Goal: Task Accomplishment & Management: Use online tool/utility

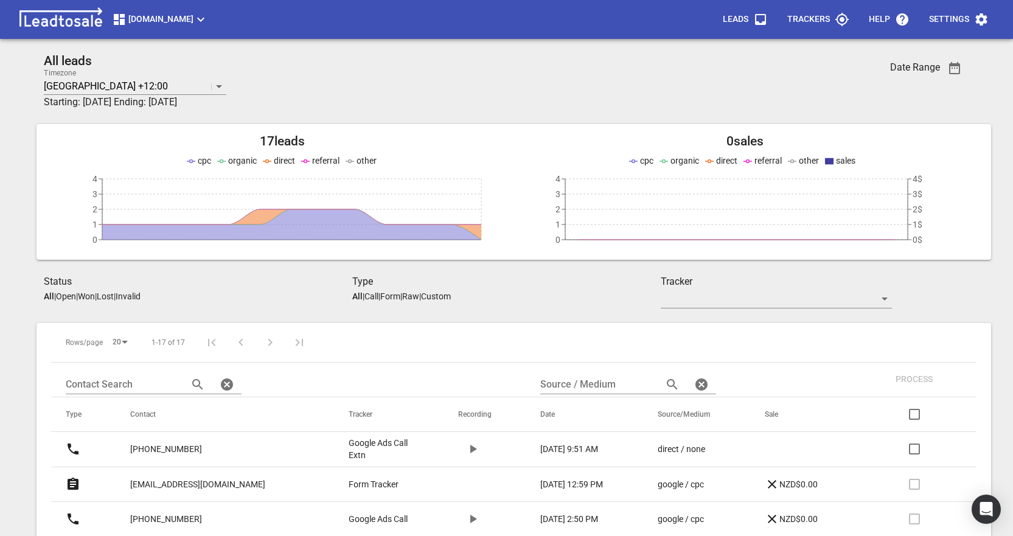
scroll to position [122, 0]
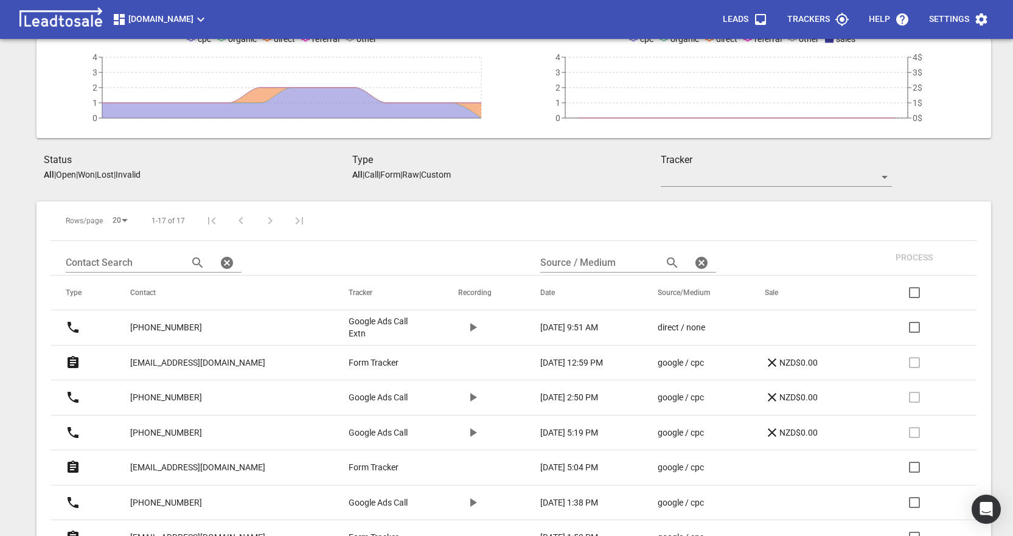
click at [173, 324] on p "[PHONE_NUMBER]" at bounding box center [166, 327] width 72 height 13
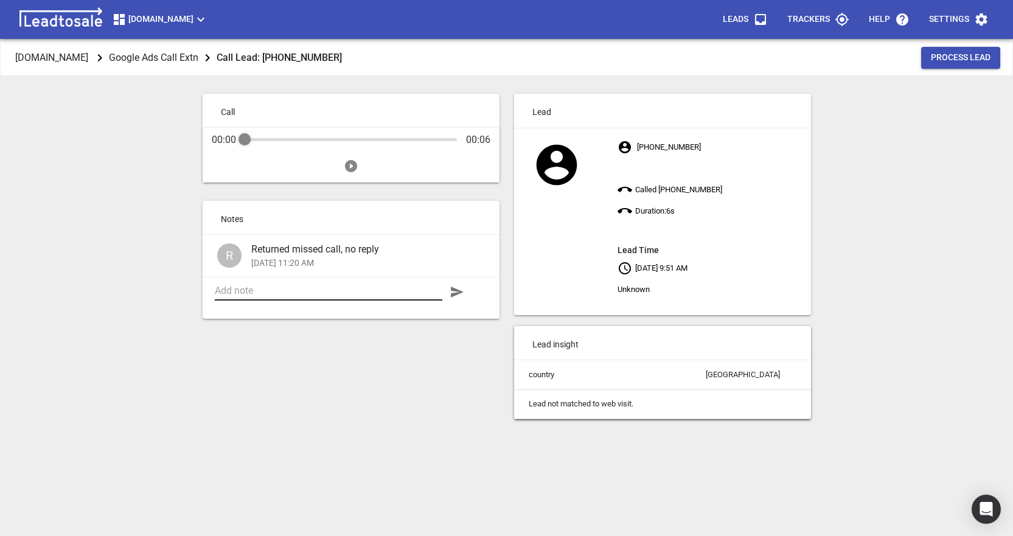
click at [304, 291] on textarea at bounding box center [329, 291] width 228 height 12
type textarea "She dialled the wrong number"
click at [454, 293] on icon "button" at bounding box center [457, 292] width 13 height 11
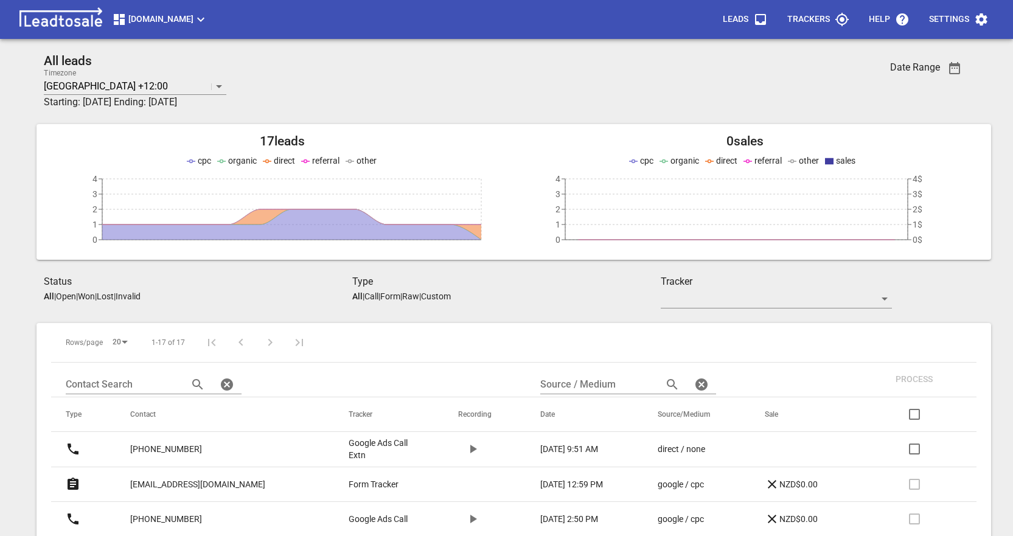
scroll to position [122, 0]
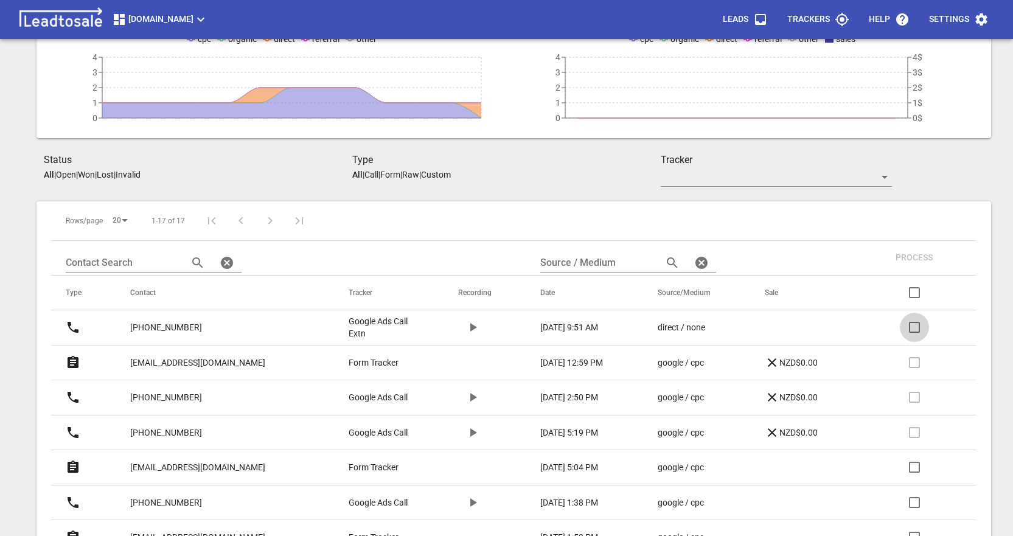
click at [913, 329] on input "checkbox" at bounding box center [914, 327] width 29 height 29
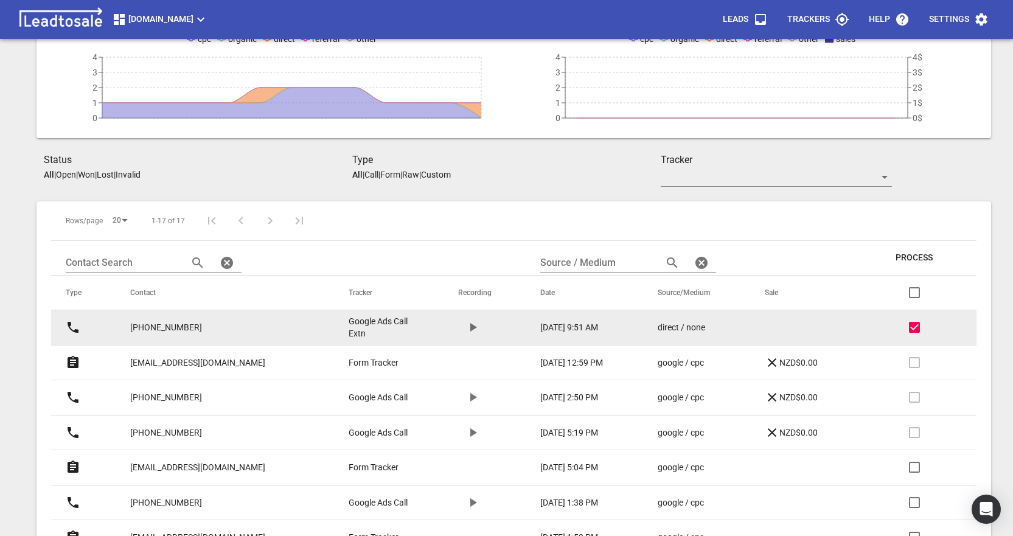
scroll to position [0, 0]
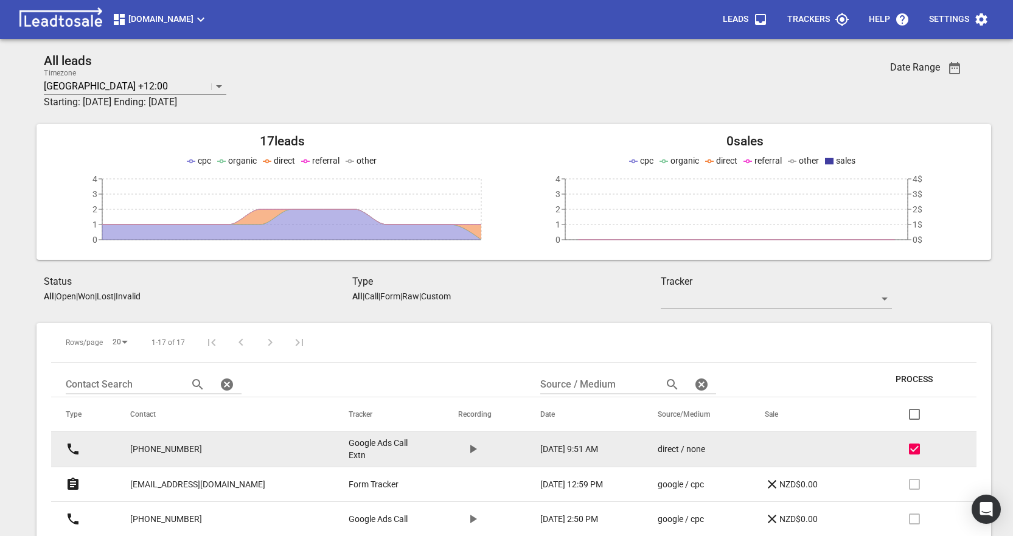
click at [908, 376] on span "Process" at bounding box center [914, 380] width 37 height 12
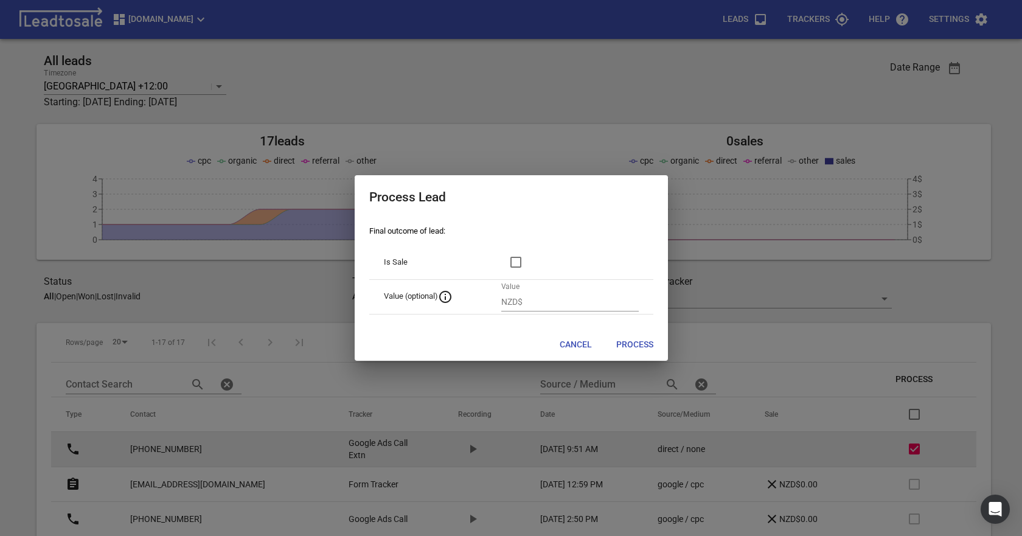
click at [630, 346] on span "Process" at bounding box center [634, 345] width 37 height 12
checkbox input "false"
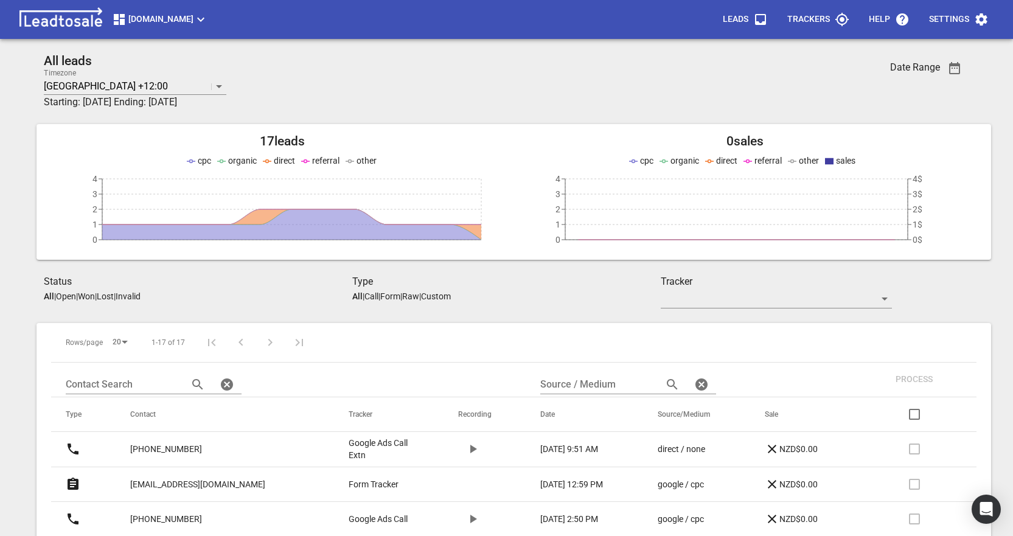
click at [567, 343] on th at bounding box center [655, 343] width 643 height 40
click at [72, 295] on p "Open" at bounding box center [66, 296] width 20 height 10
